Goal: Ask a question: Seek information or help from site administrators or community

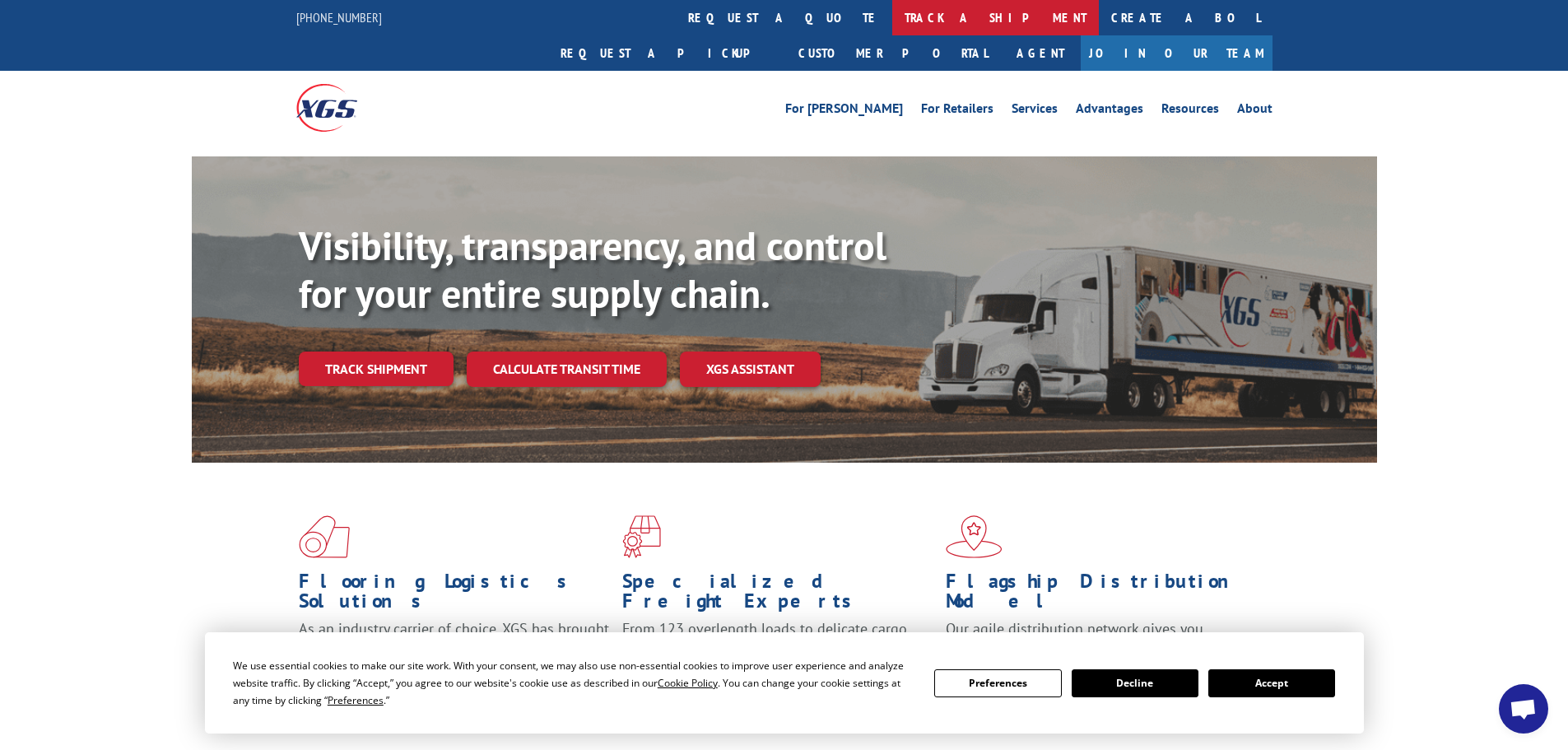
click at [892, 19] on link "track a shipment" at bounding box center [995, 17] width 206 height 36
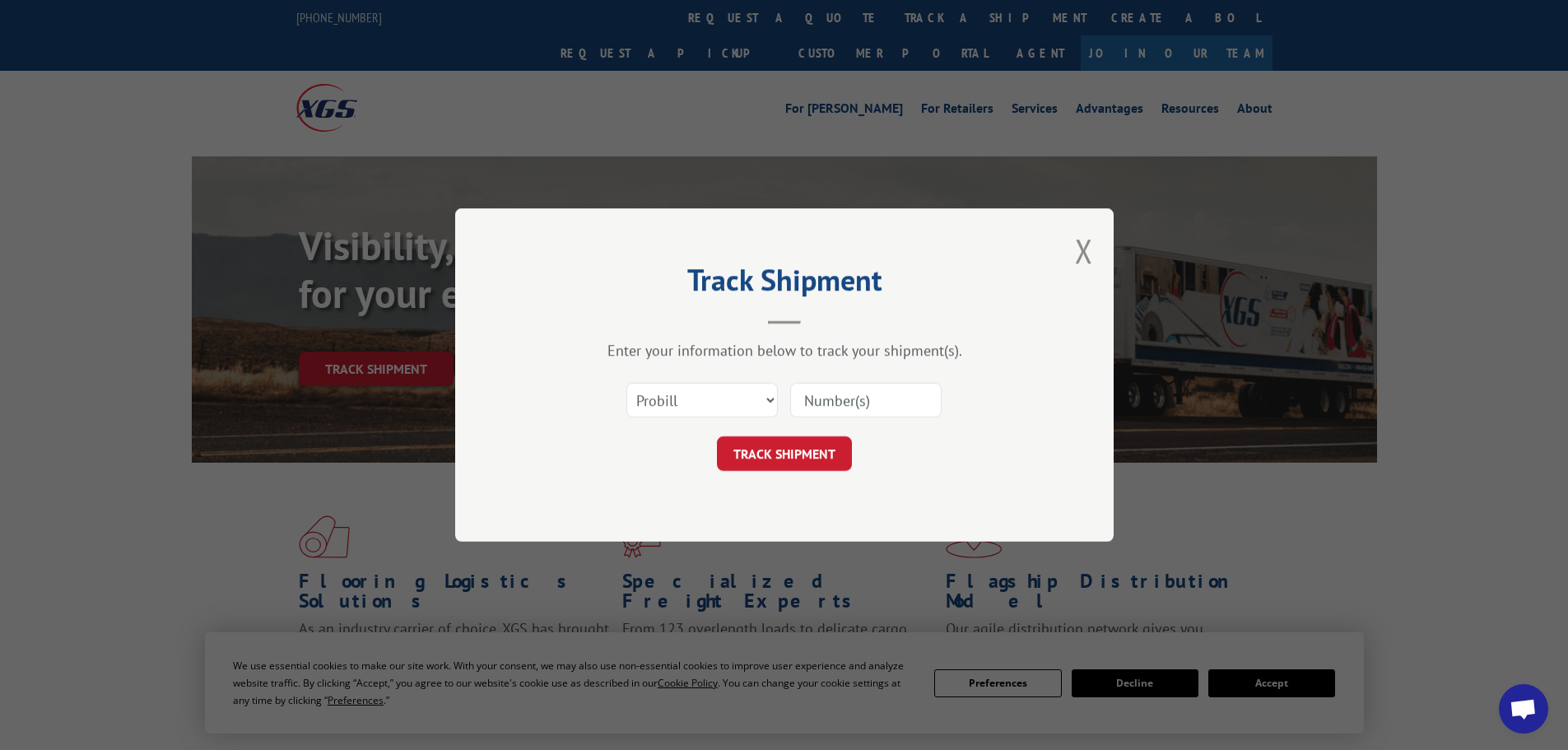
click at [826, 404] on input at bounding box center [866, 400] width 152 height 35
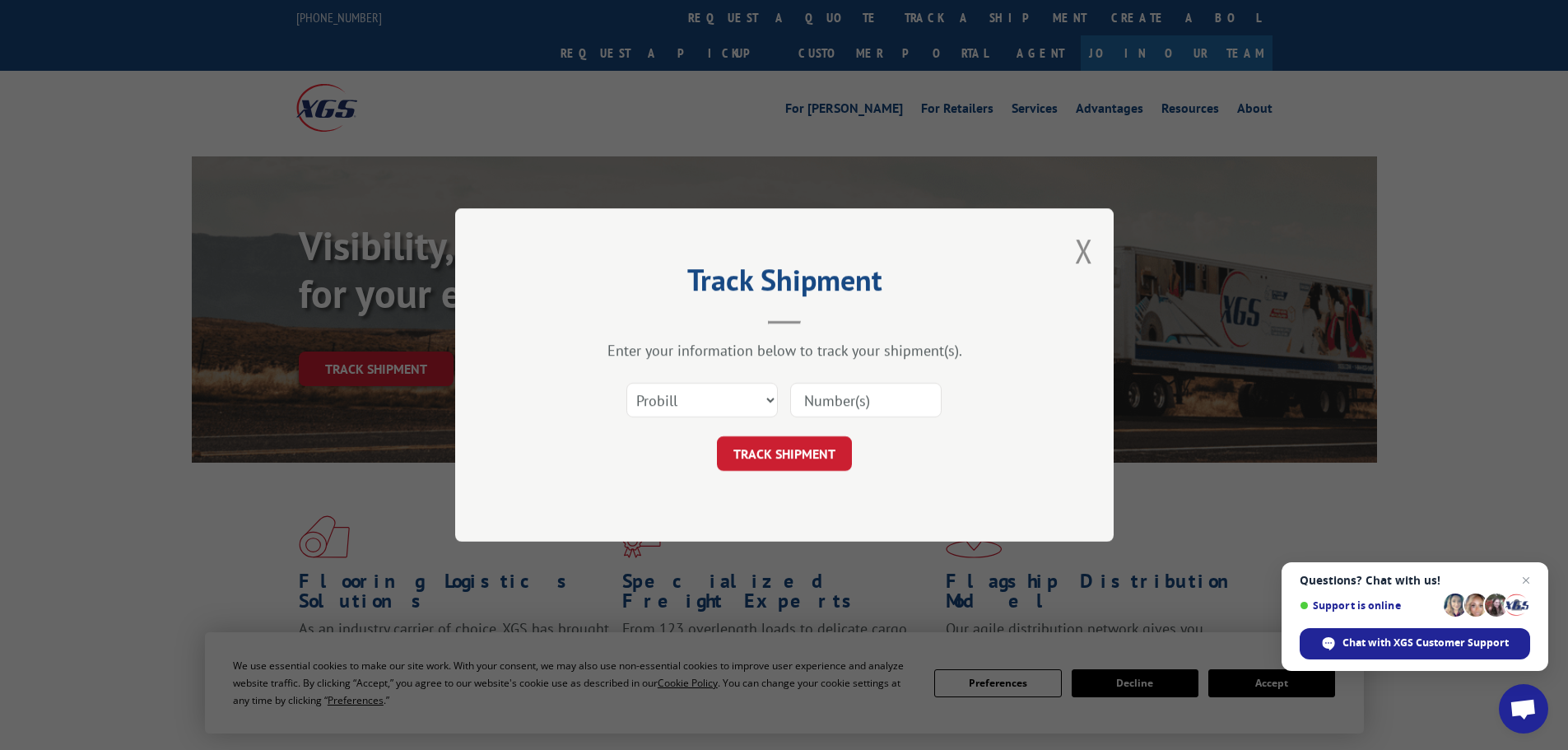
paste input "15472378"
type input "15472378"
click at [800, 449] on button "TRACK SHIPMENT" at bounding box center [784, 454] width 135 height 35
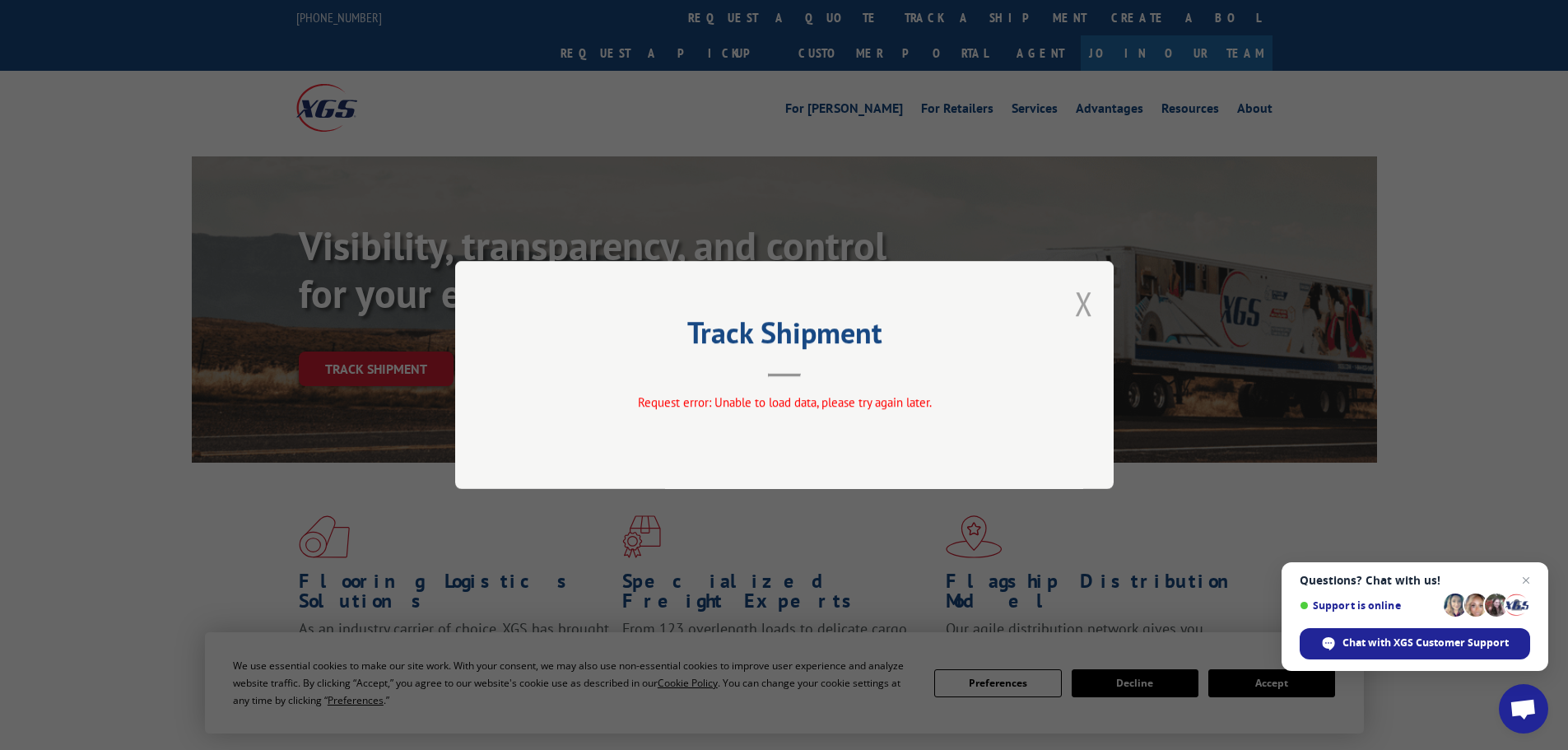
click at [1083, 306] on button "Close modal" at bounding box center [1084, 303] width 18 height 44
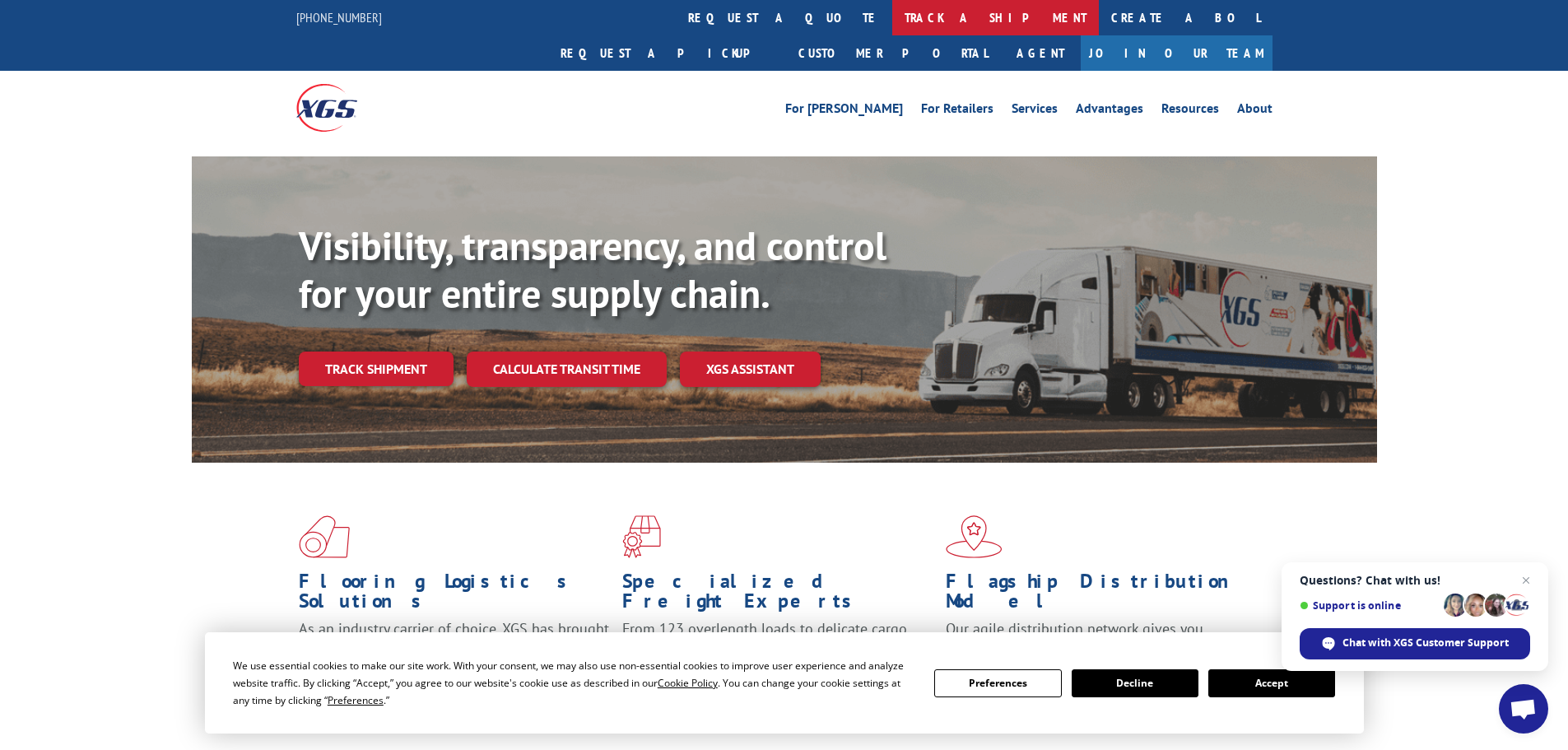
click at [892, 8] on link "track a shipment" at bounding box center [995, 17] width 206 height 36
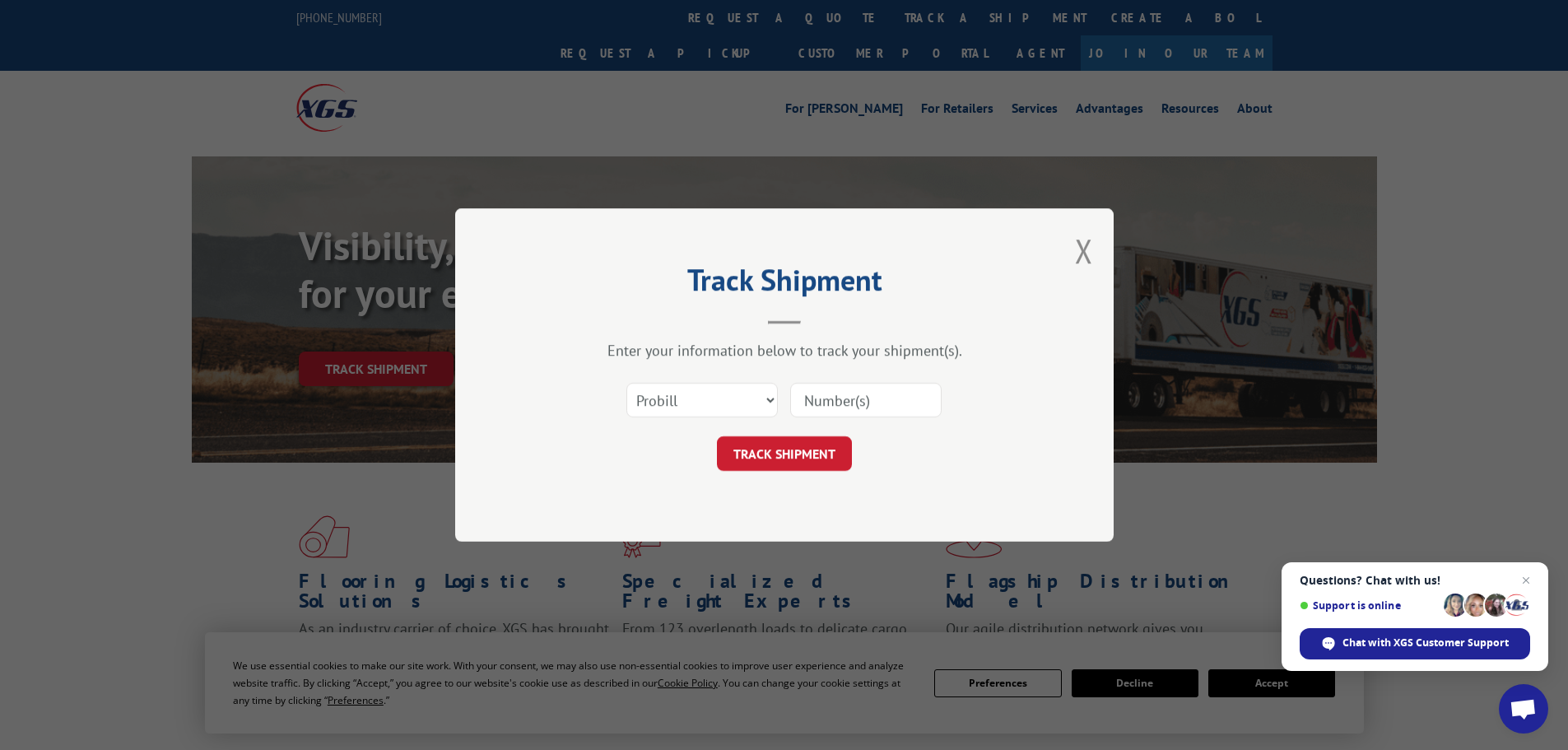
click at [828, 398] on input at bounding box center [866, 400] width 152 height 35
paste input "15472378"
type input "15472378"
click at [803, 453] on button "TRACK SHIPMENT" at bounding box center [784, 454] width 135 height 35
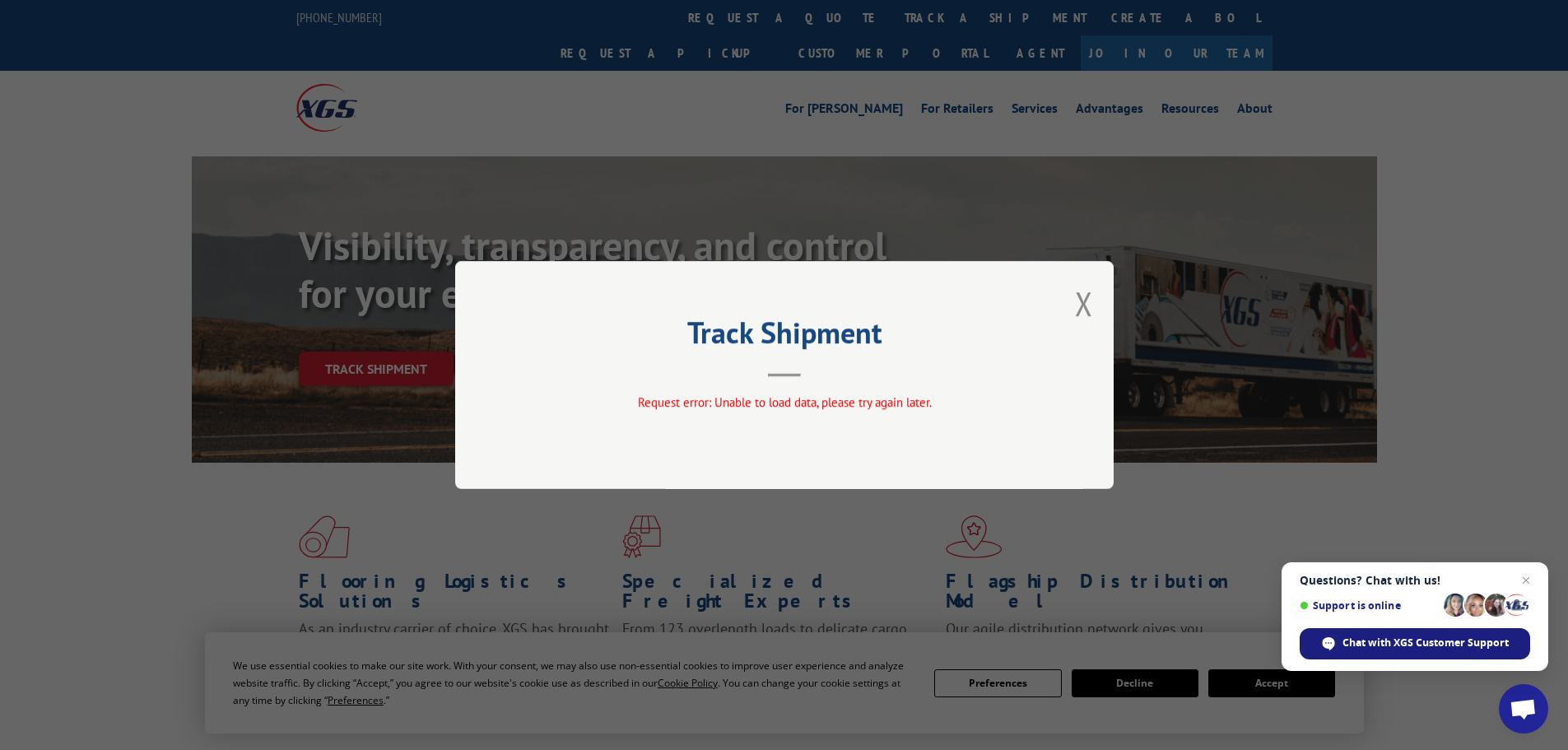
click at [1415, 639] on span "Chat with XGS Customer Support" at bounding box center [1426, 643] width 166 height 15
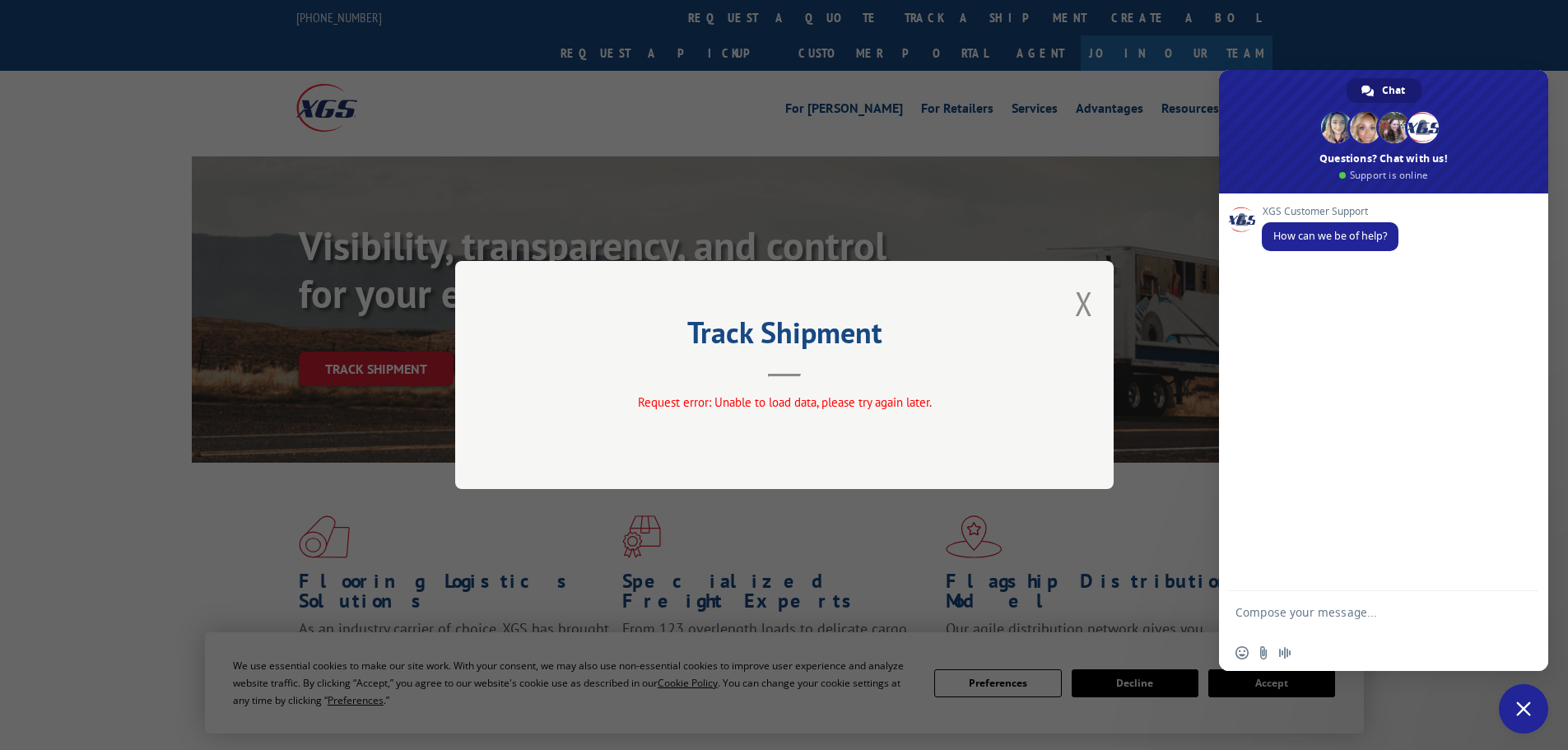
click at [1302, 604] on form at bounding box center [1365, 614] width 260 height 47
click at [1296, 613] on textarea "Compose your message..." at bounding box center [1365, 619] width 260 height 29
paste textarea "15472378"
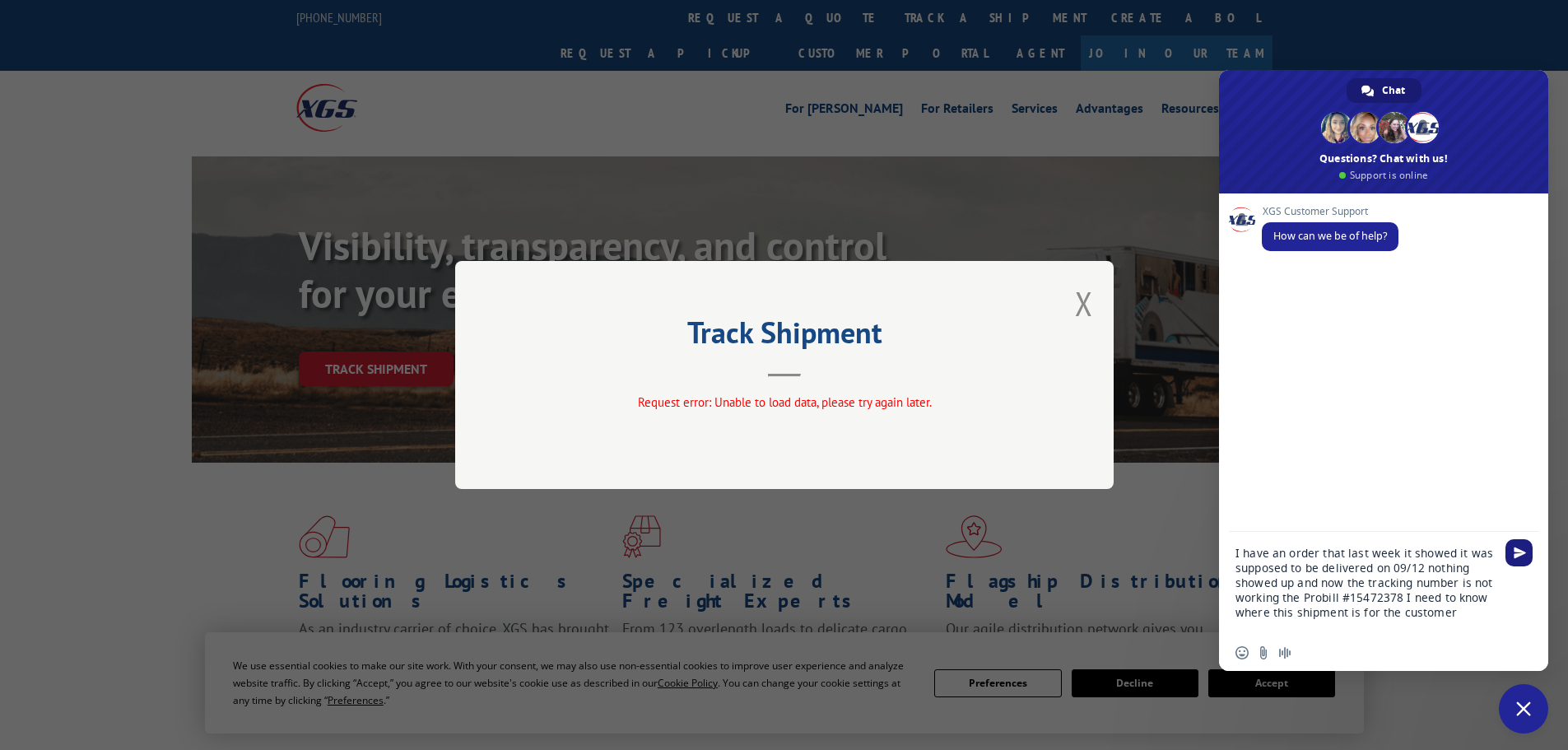
type textarea "I have an order that last week it showed it was supposed to be delivered on 09/…"
click at [1517, 551] on span "Send" at bounding box center [1520, 553] width 13 height 13
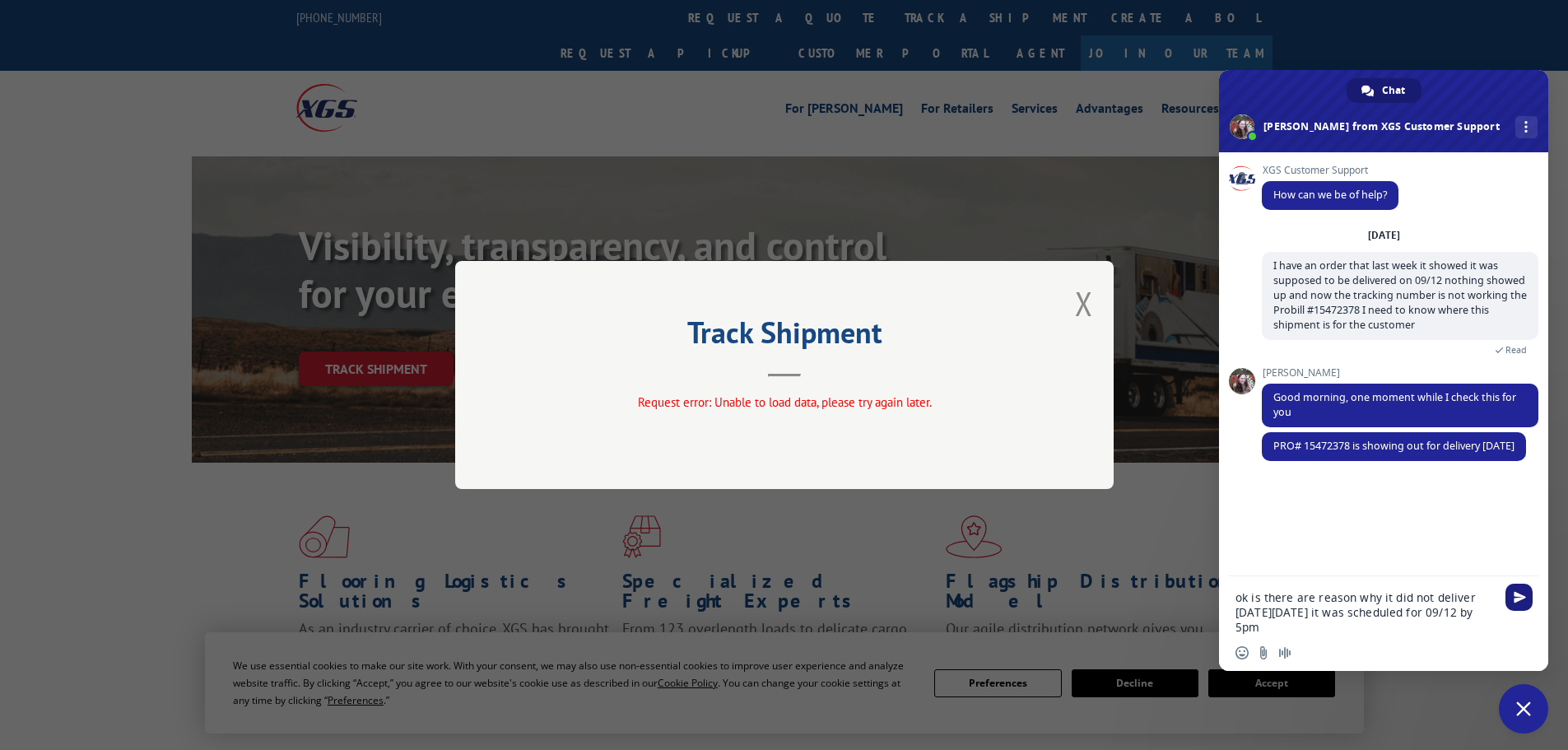
type textarea "ok is there are reason why it did not deliver [DATE][DATE] it was scheduled for…"
click at [1522, 601] on span "Send" at bounding box center [1520, 597] width 13 height 13
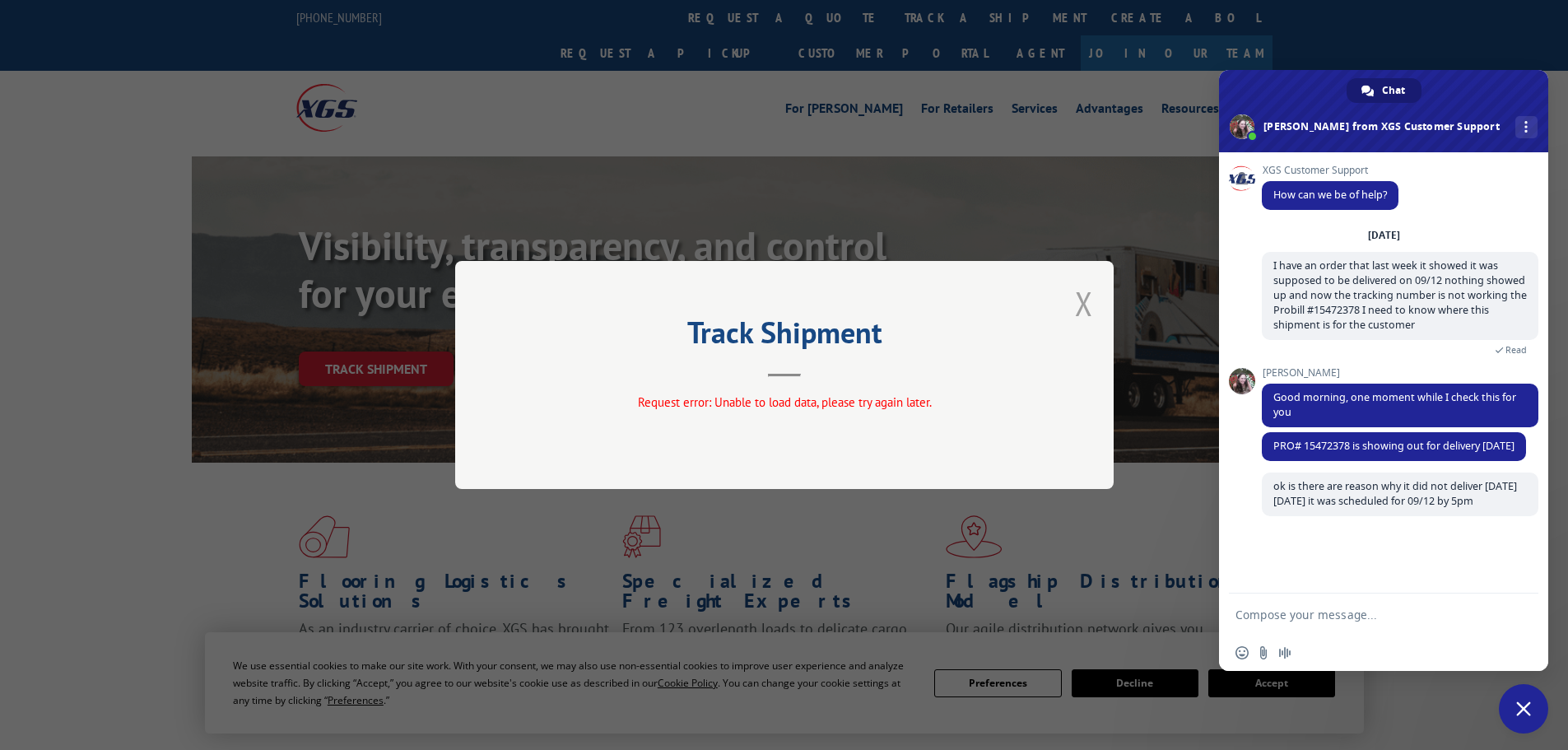
click at [1080, 304] on button "Close modal" at bounding box center [1084, 303] width 18 height 44
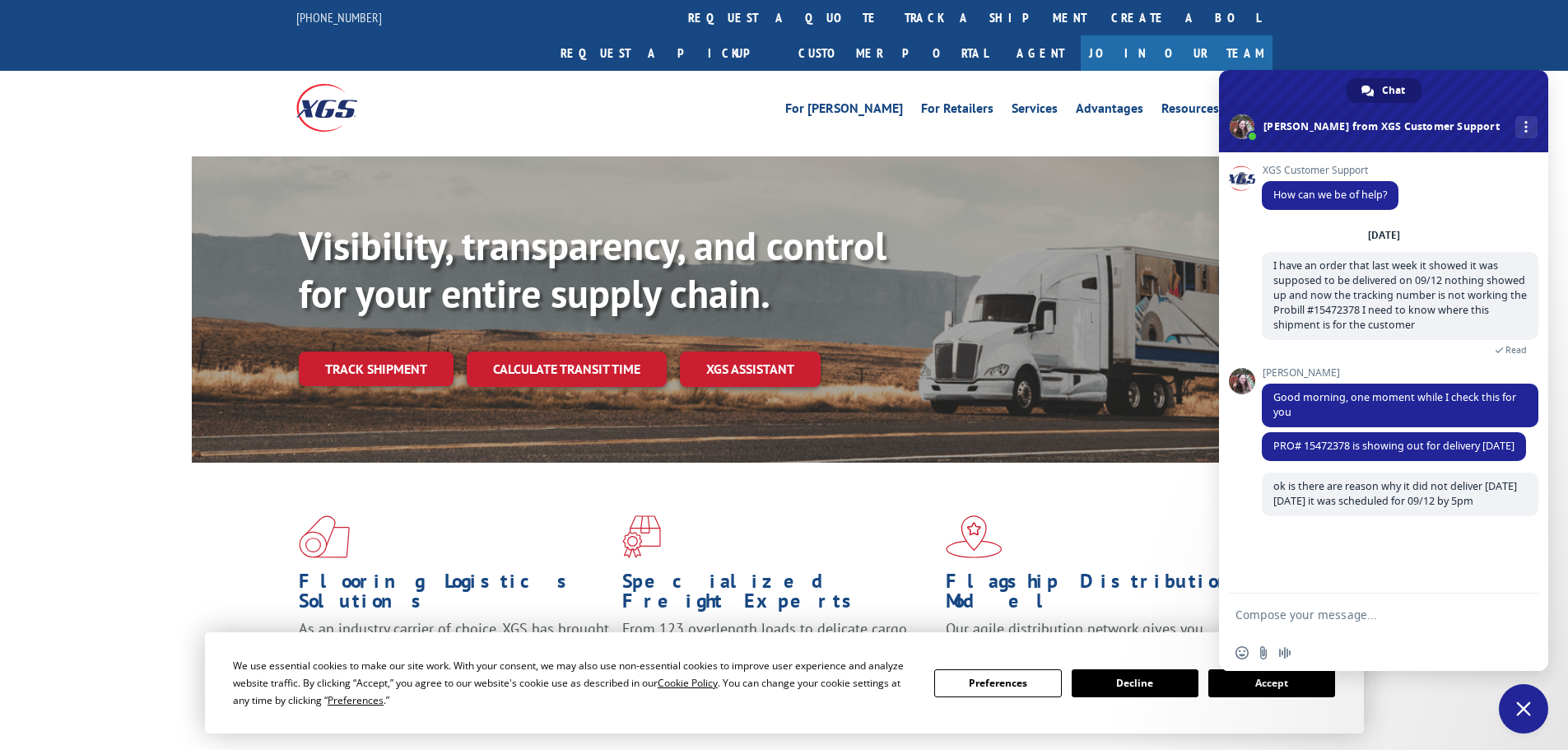
click at [1246, 682] on button "Accept" at bounding box center [1271, 683] width 127 height 28
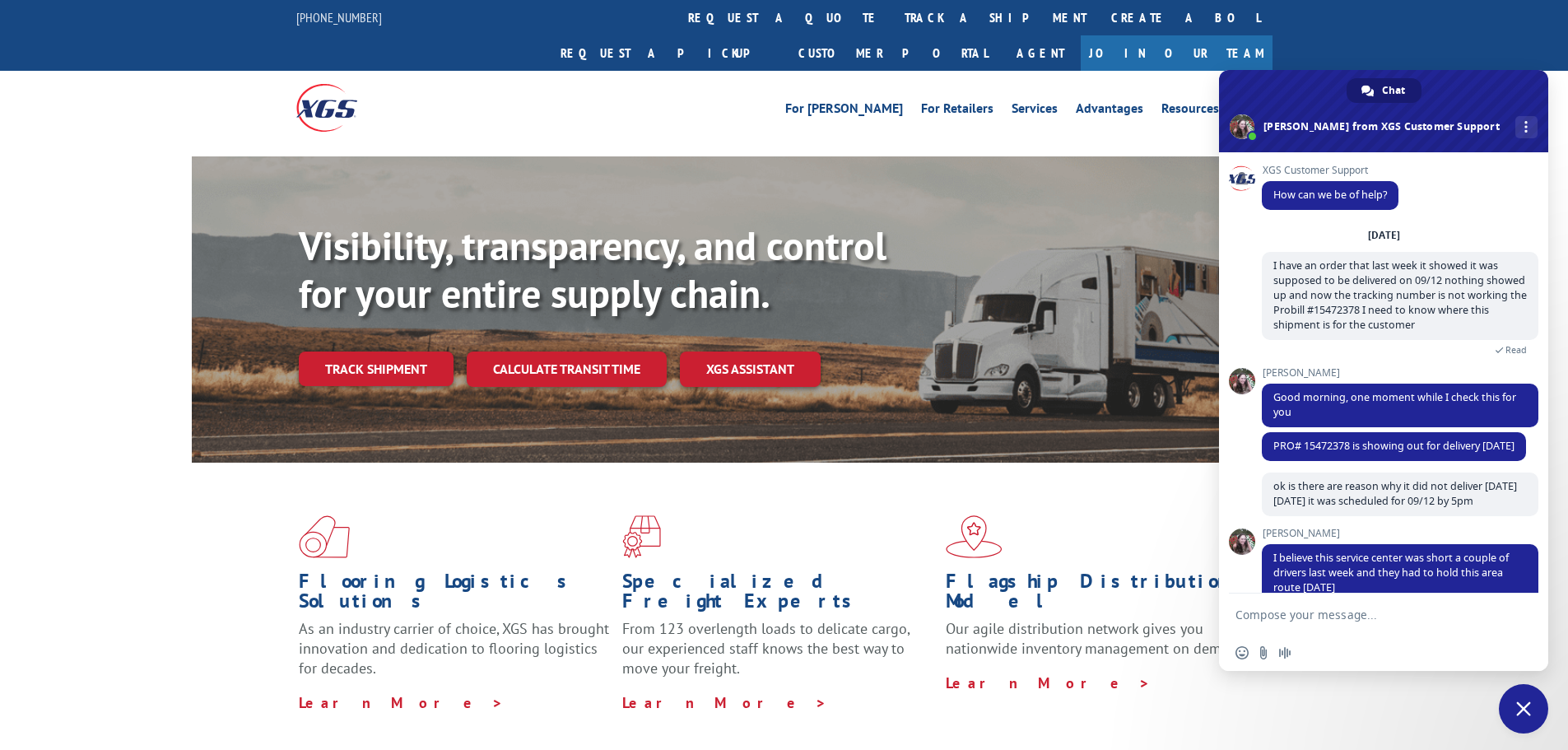
scroll to position [28, 0]
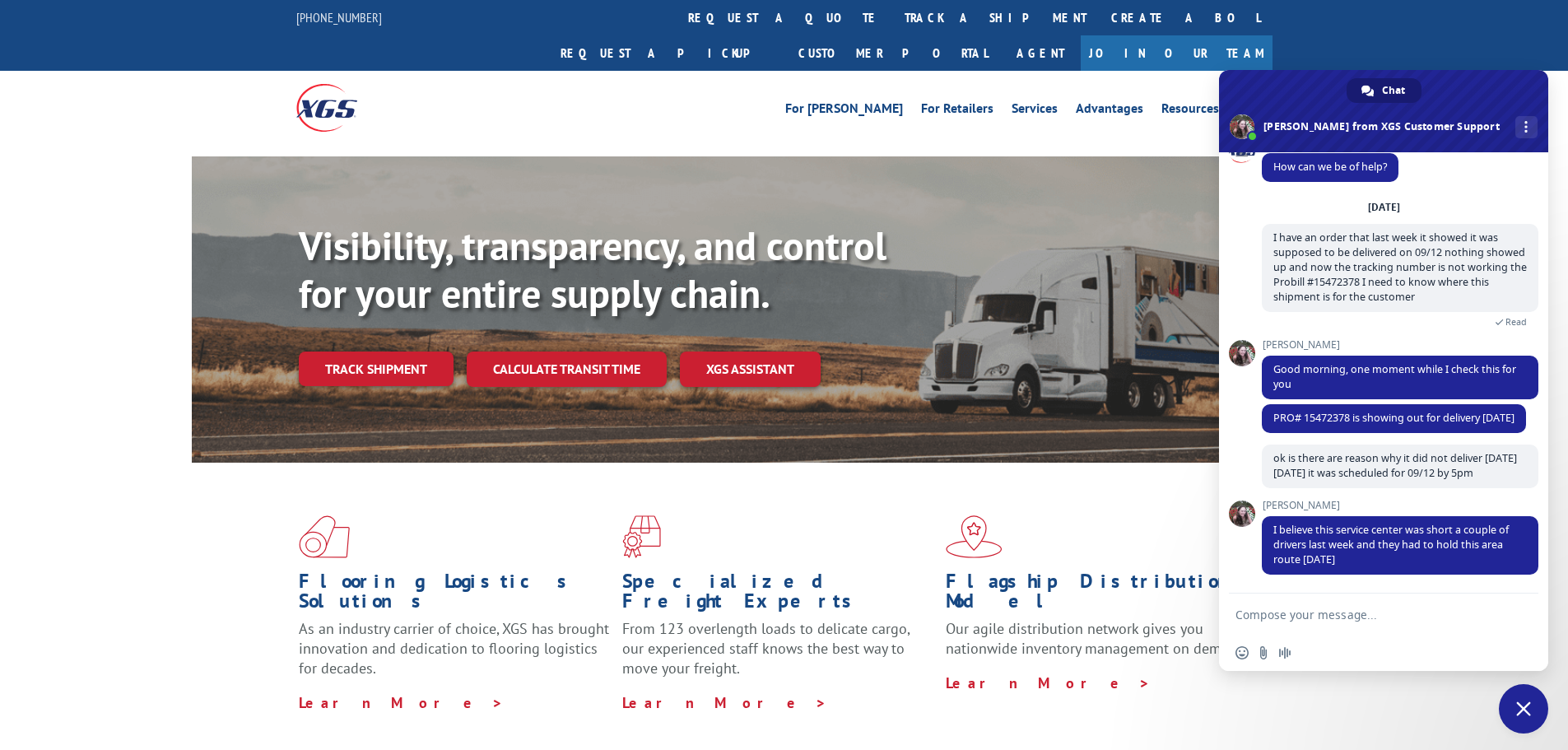
click at [1365, 615] on textarea "Compose your message..." at bounding box center [1365, 615] width 260 height 15
type textarea "ok thank you"
click at [1524, 618] on span "Send" at bounding box center [1520, 615] width 13 height 13
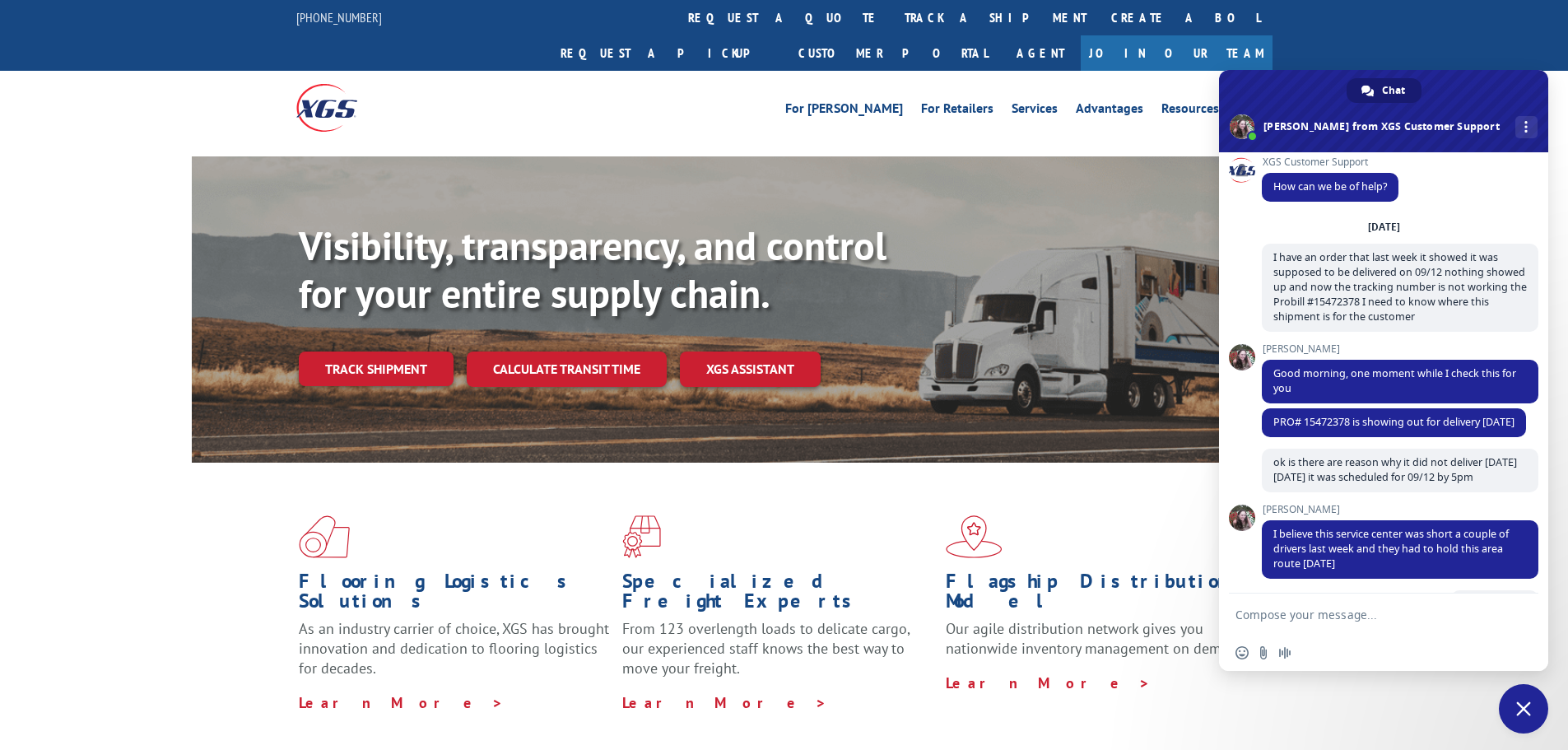
scroll to position [0, 0]
